Goal: Information Seeking & Learning: Learn about a topic

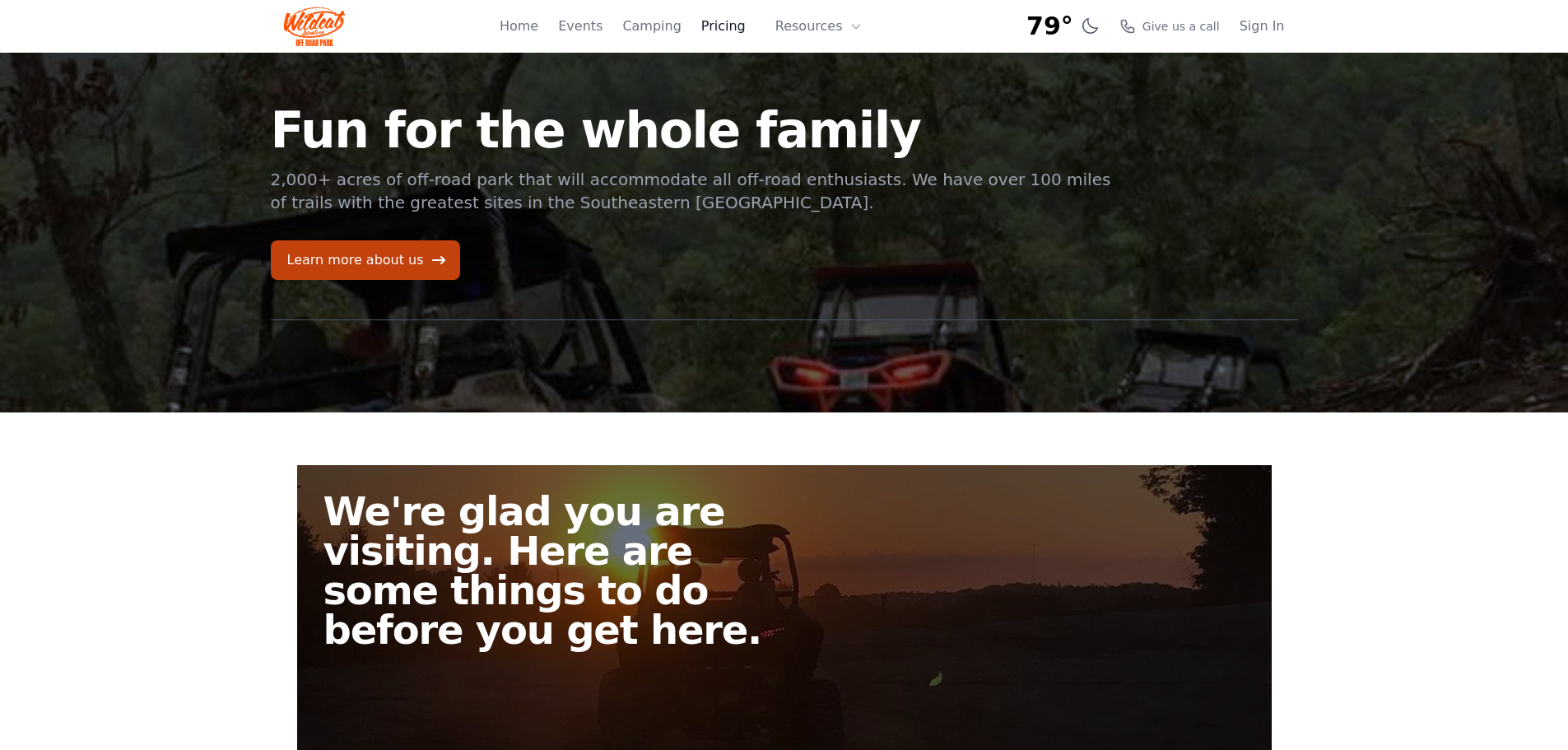
click at [741, 30] on link "Pricing" at bounding box center [723, 26] width 44 height 19
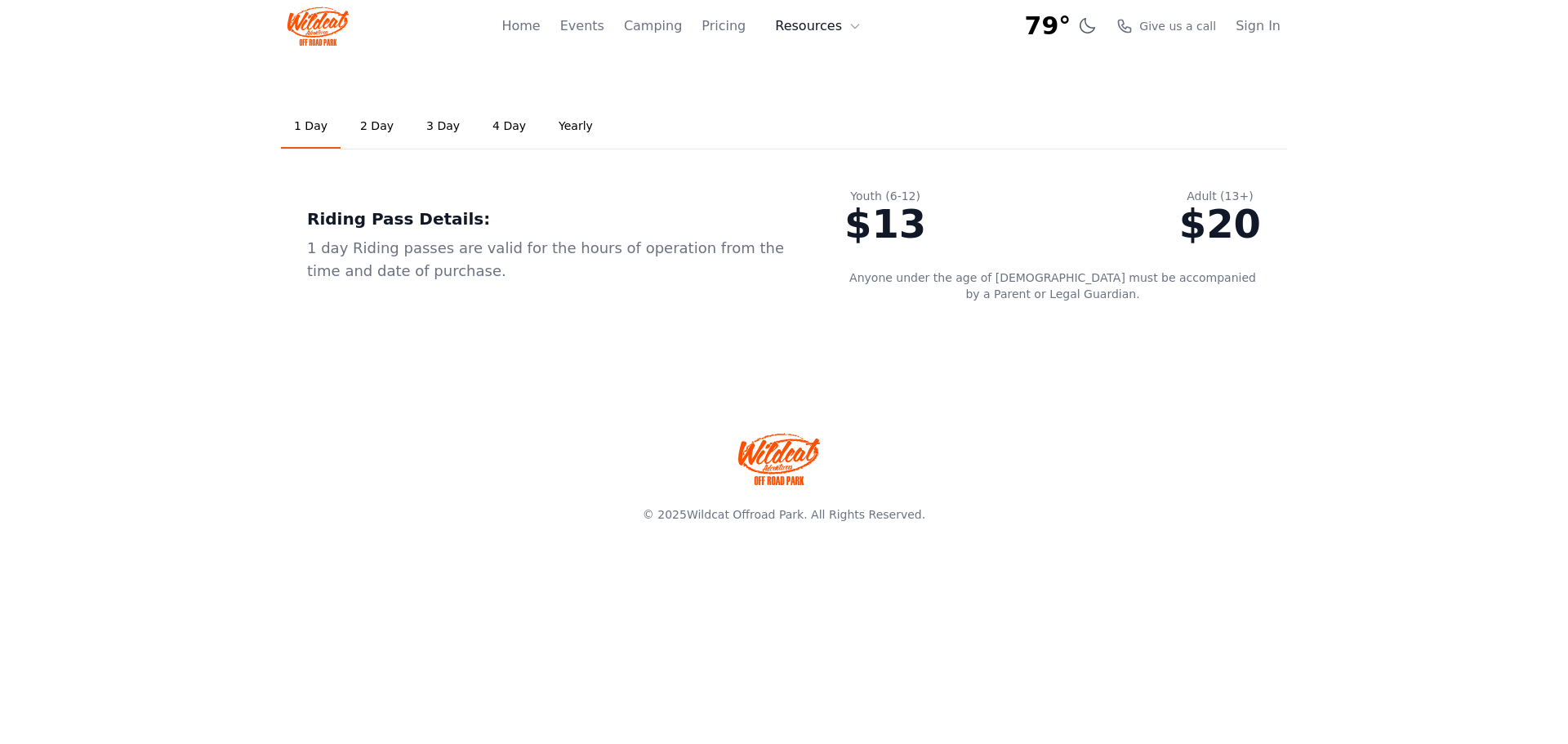
click at [854, 28] on icon at bounding box center [855, 26] width 13 height 13
click at [532, 25] on link "Home" at bounding box center [521, 26] width 39 height 19
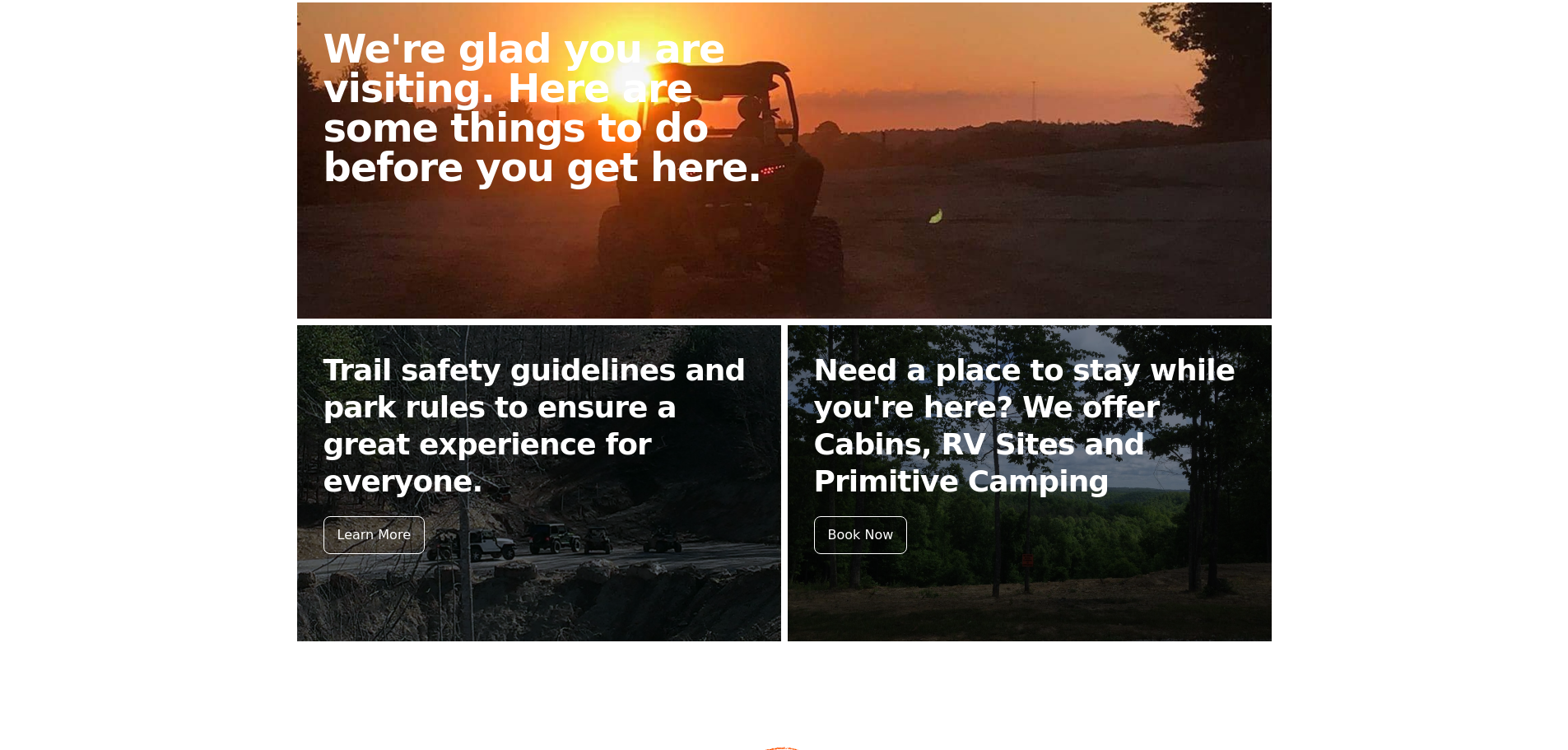
scroll to position [584, 0]
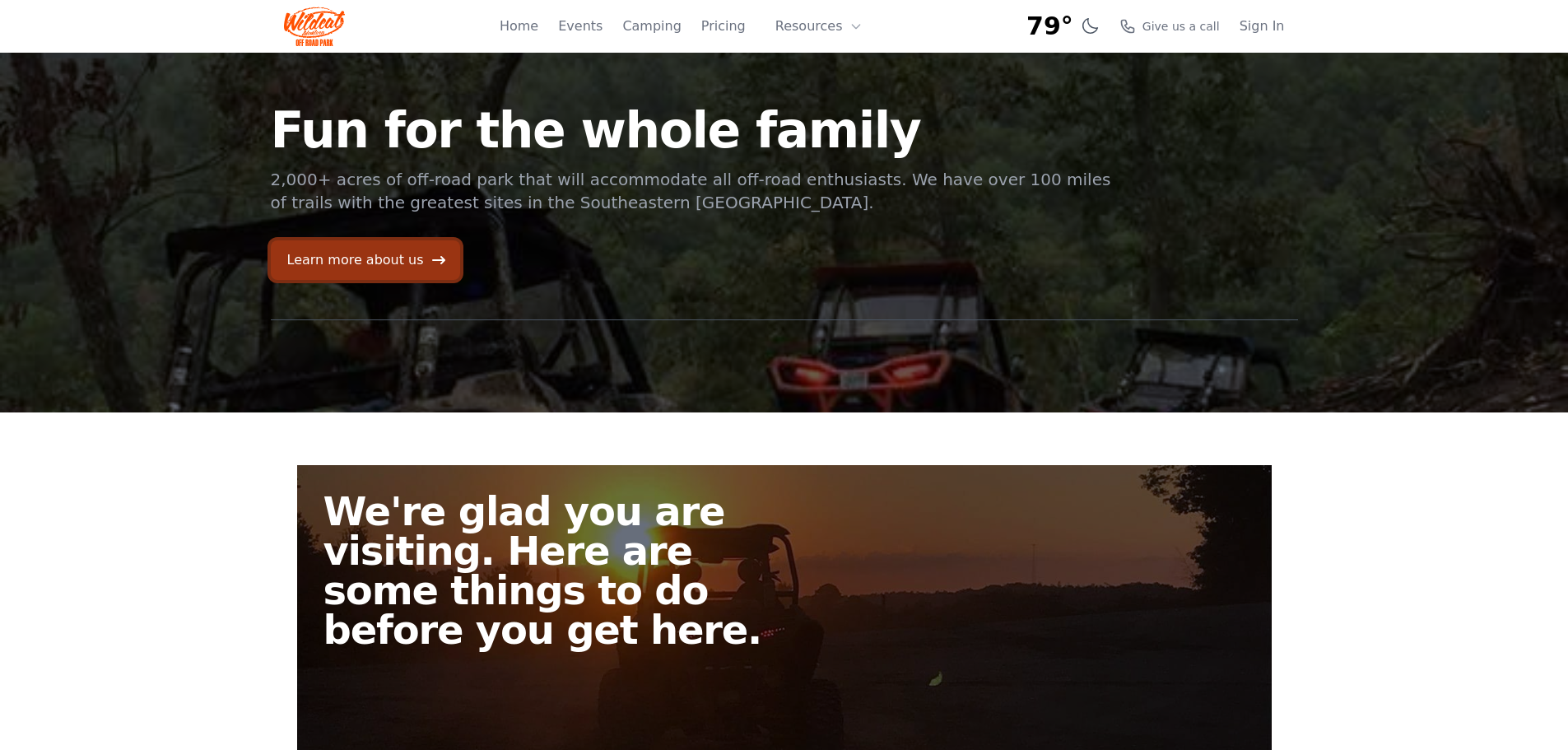
click at [370, 259] on link "Learn more about us" at bounding box center [365, 259] width 189 height 40
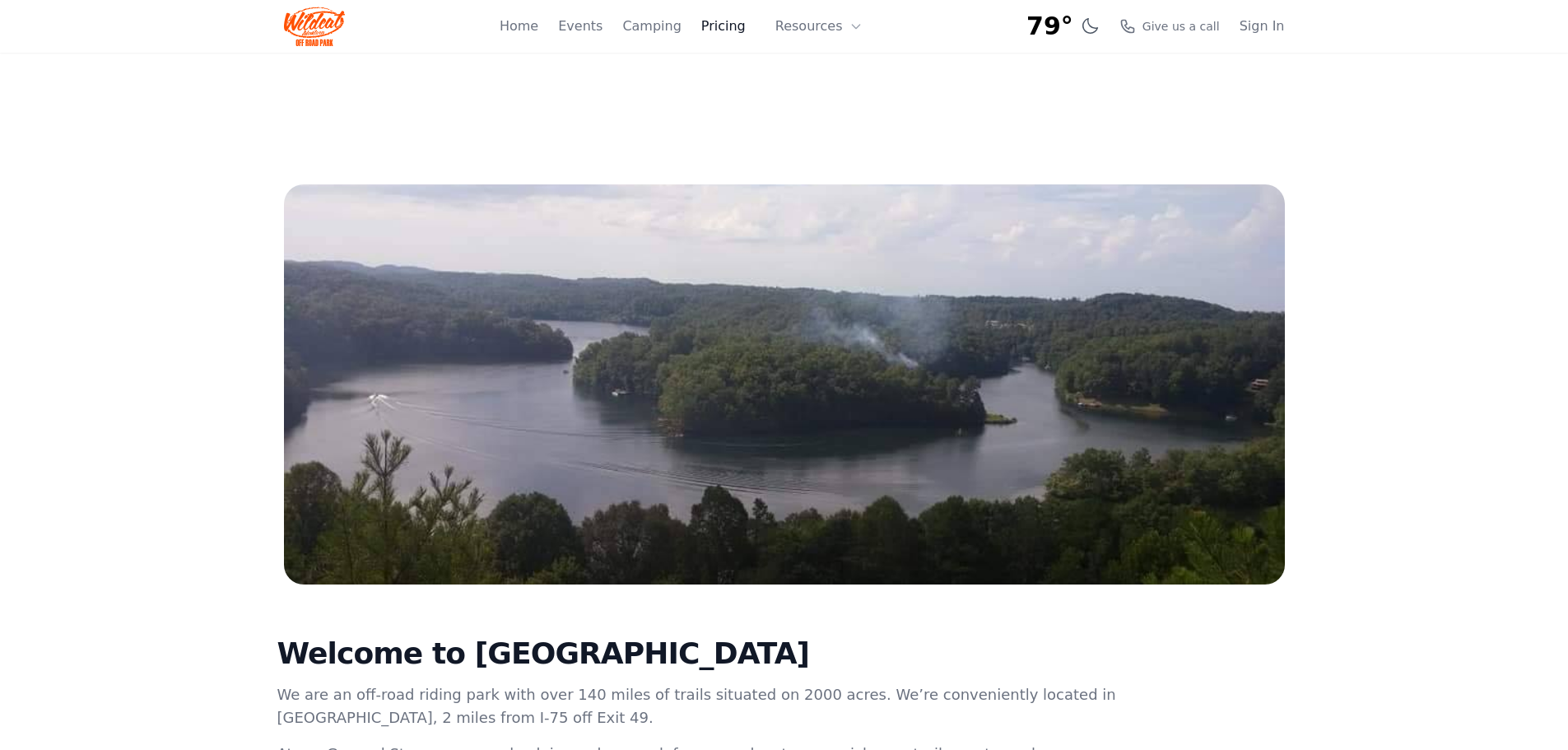
click at [711, 26] on link "Pricing" at bounding box center [723, 26] width 44 height 19
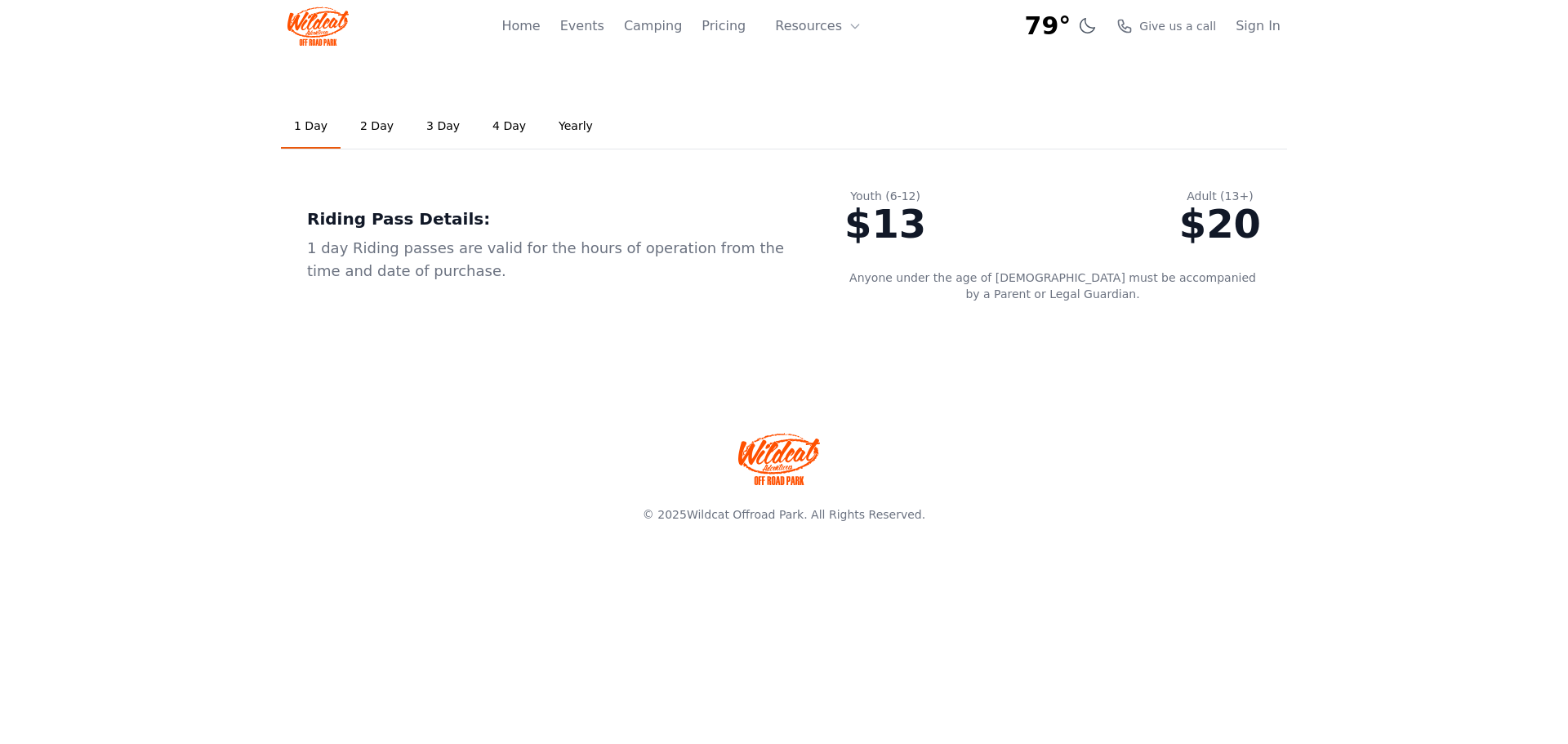
click at [381, 130] on link "2 Day" at bounding box center [377, 127] width 60 height 44
click at [415, 118] on link "3 Day" at bounding box center [443, 127] width 60 height 44
click at [480, 121] on link "4 Day" at bounding box center [509, 127] width 60 height 44
click at [517, 125] on link "4 Day" at bounding box center [509, 127] width 60 height 44
click at [586, 121] on link "Yearly" at bounding box center [576, 127] width 61 height 44
